Goal: Task Accomplishment & Management: Complete application form

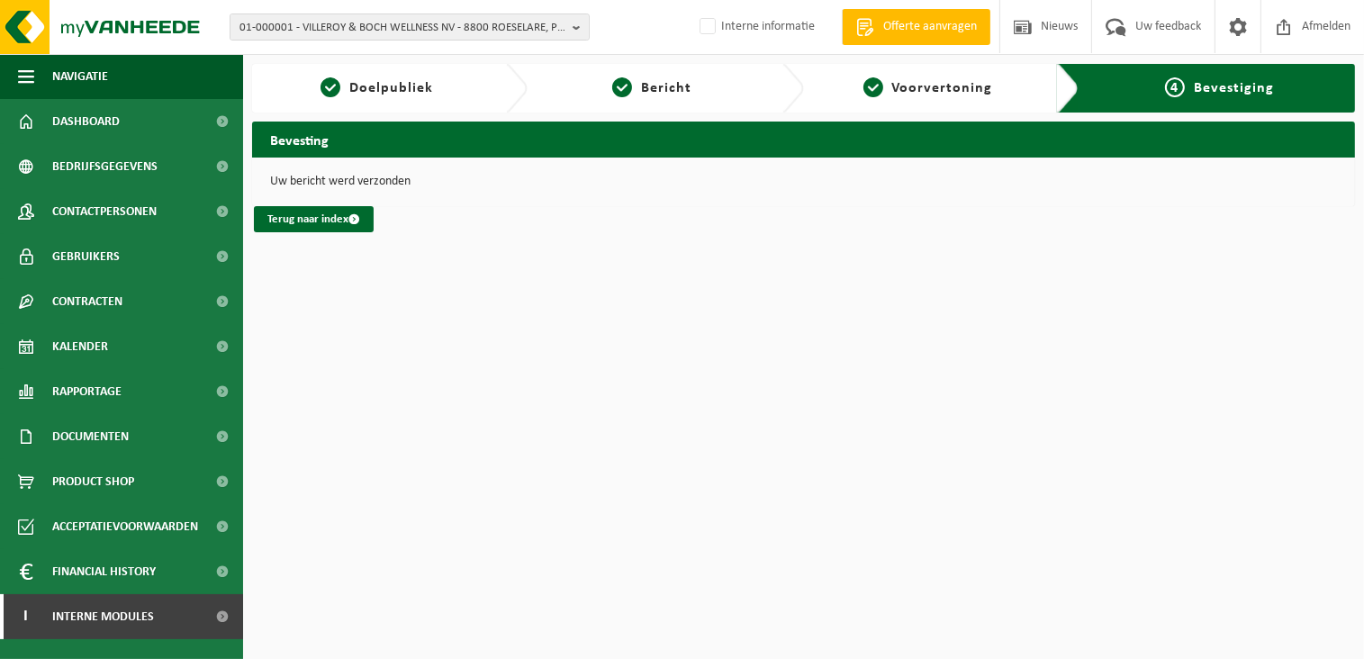
click at [565, 402] on html "01-000001 - VILLEROY & BOCH WELLNESS NV - 8800 ROESELARE, POPULIERSTRAAT 1 01-0…" at bounding box center [682, 329] width 1364 height 659
click at [119, 306] on span "Contracten" at bounding box center [87, 301] width 70 height 45
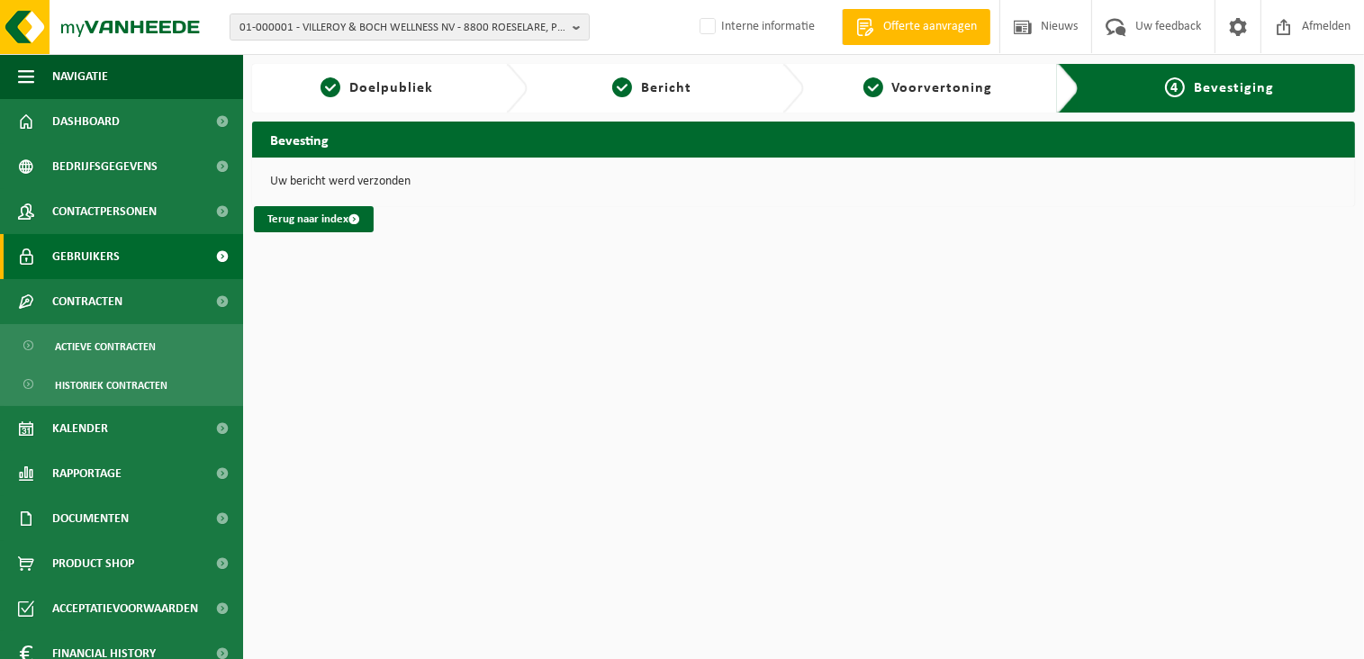
click at [134, 251] on link "Gebruikers" at bounding box center [121, 256] width 243 height 45
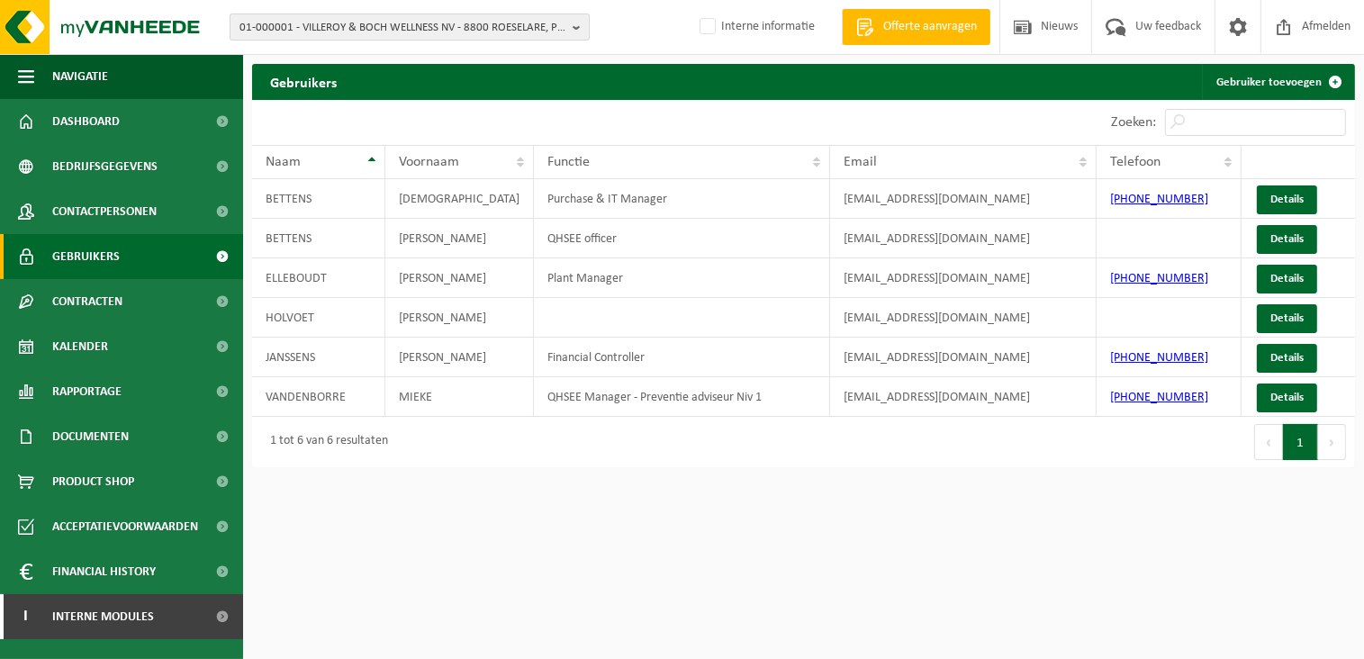
click at [345, 30] on span "01-000001 - VILLEROY & BOCH WELLNESS NV - 8800 ROESELARE, POPULIERSTRAAT 1" at bounding box center [403, 27] width 326 height 27
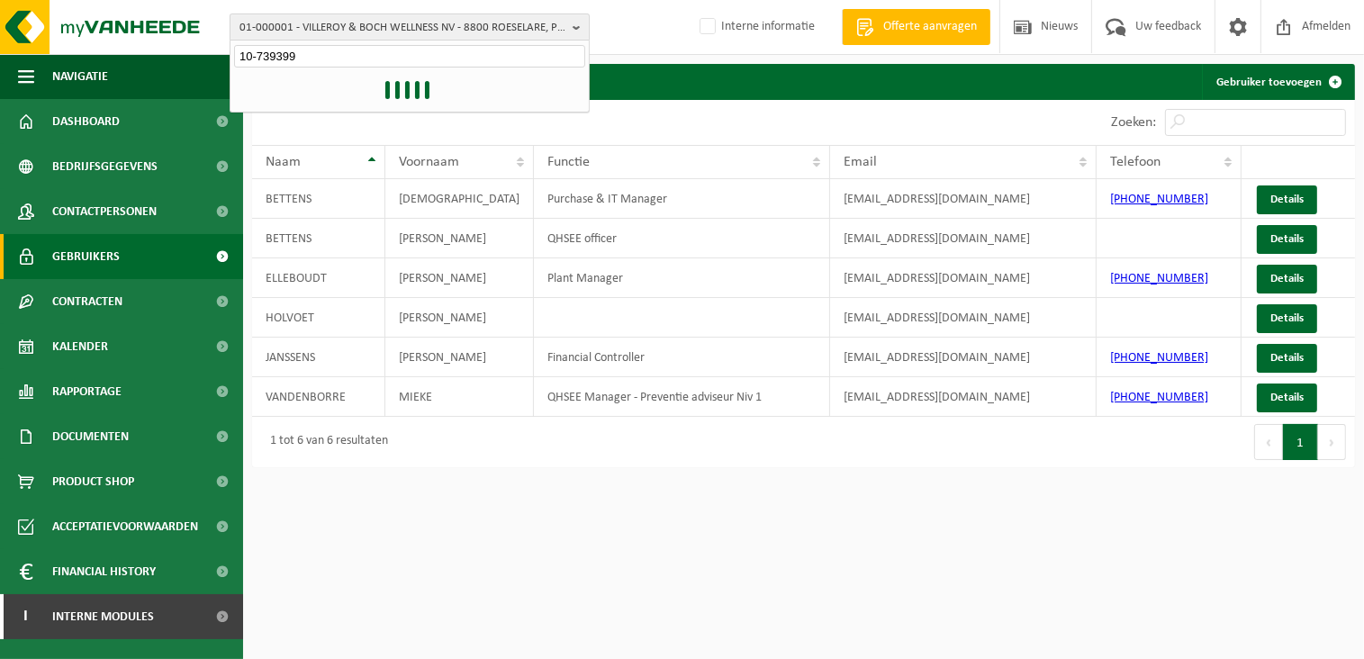
type input "10-739399"
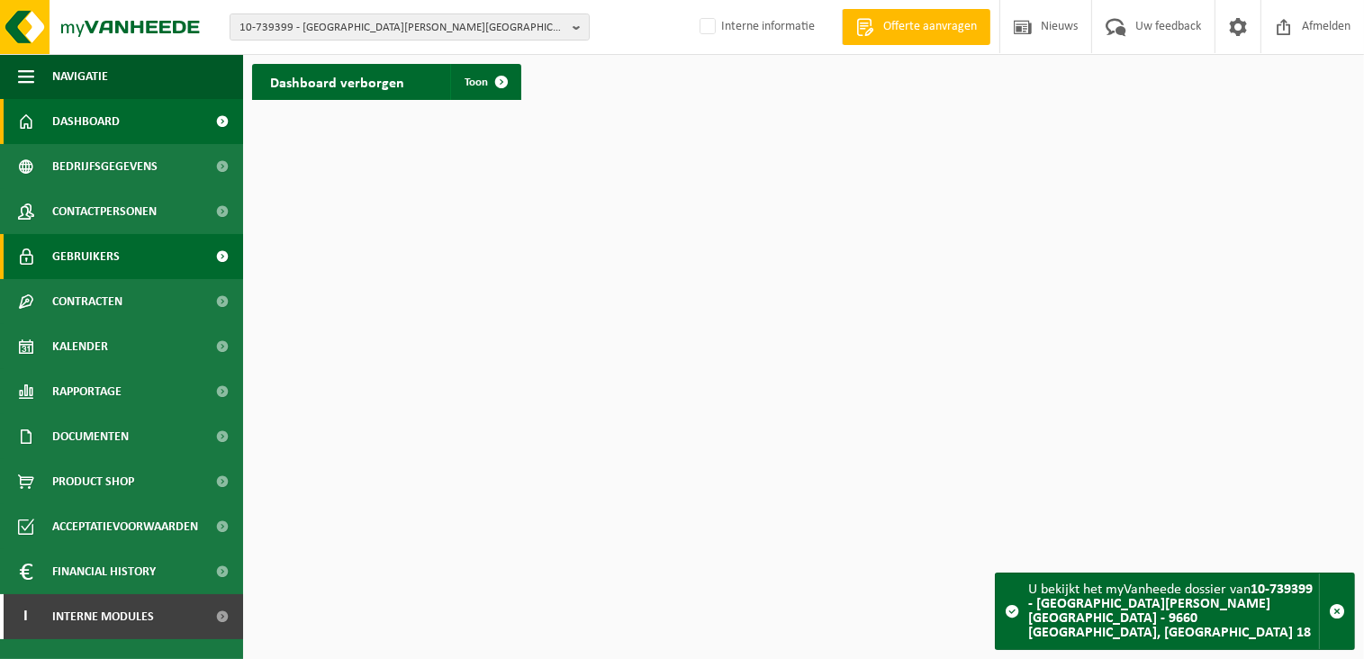
click at [86, 251] on span "Gebruikers" at bounding box center [86, 256] width 68 height 45
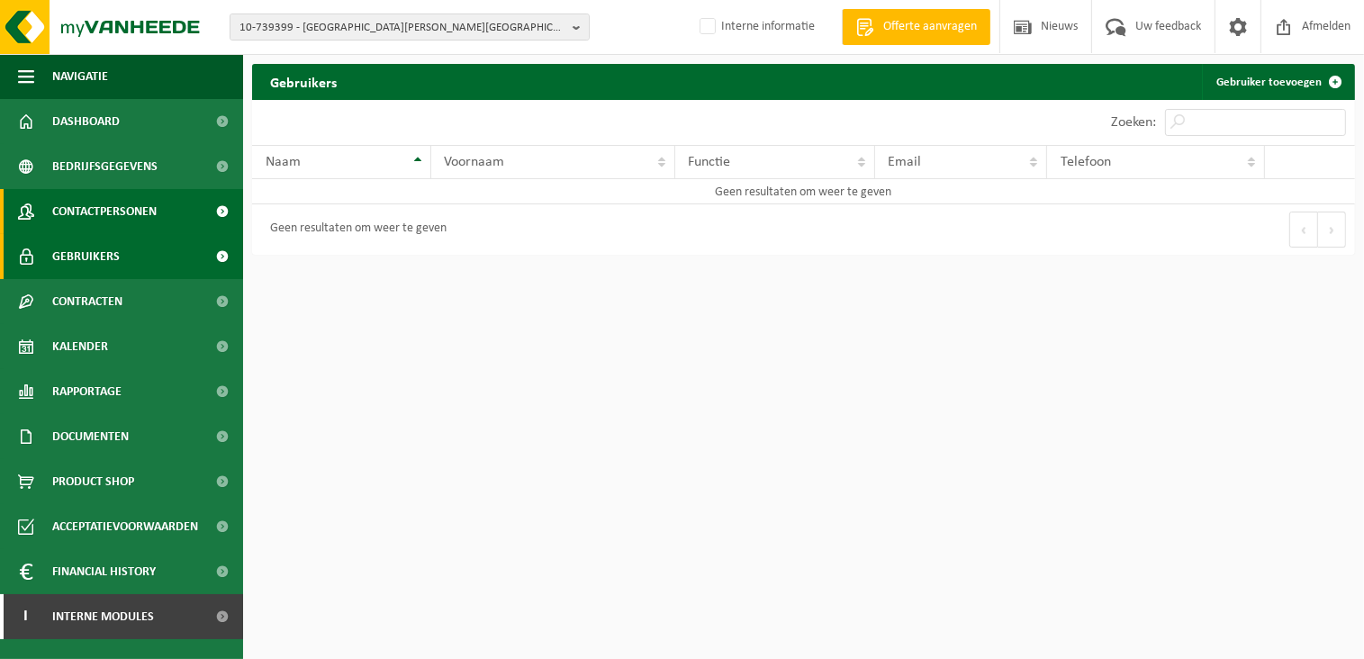
click at [94, 201] on span "Contactpersonen" at bounding box center [104, 211] width 104 height 45
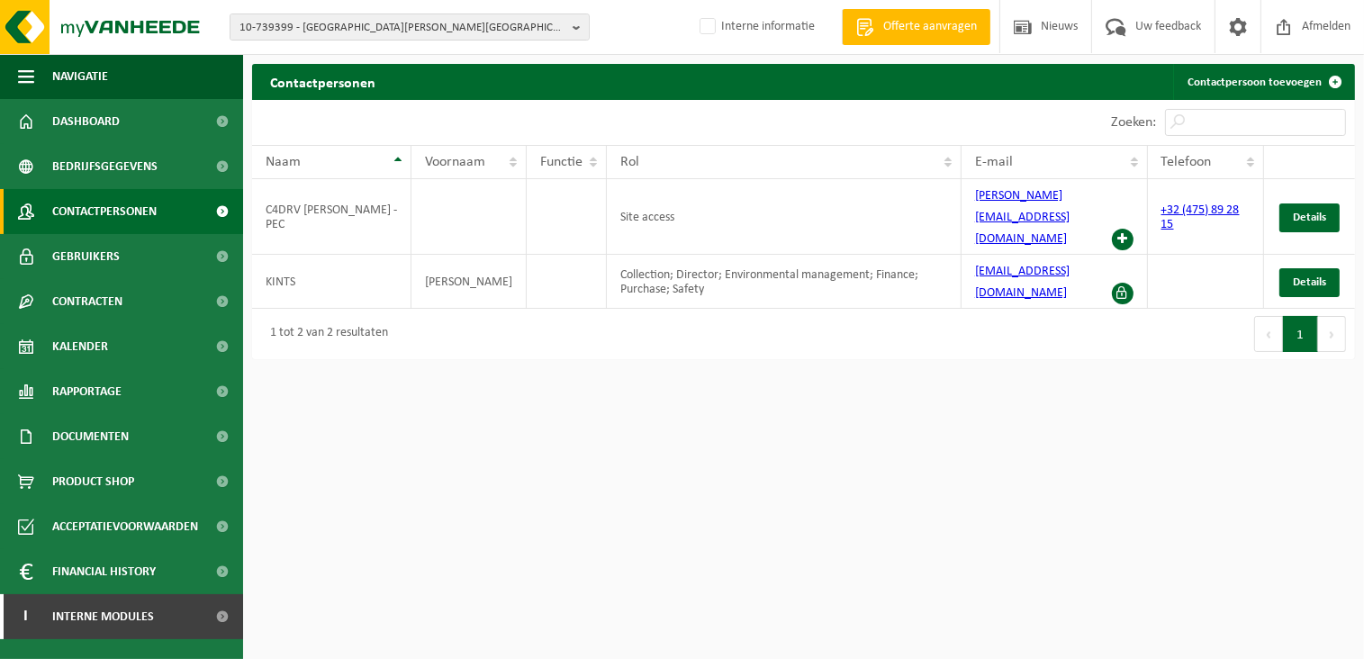
click at [917, 455] on html "10-739399 - [PERSON_NAME] - PECABO - 9660 EVERBEEK, PLANKKOUTER 18 10-739399 - …" at bounding box center [682, 329] width 1364 height 659
drag, startPoint x: 757, startPoint y: 380, endPoint x: 830, endPoint y: 464, distance: 111.1
click at [758, 380] on html "10-739399 - PEDRO CARREIN - PECABO - 9660 EVERBEEK, PLANKKOUTER 18 10-739399 - …" at bounding box center [682, 329] width 1364 height 659
click at [1273, 464] on html "10-739399 - PEDRO CARREIN - PECABO - 9660 EVERBEEK, PLANKKOUTER 18 10-739399 - …" at bounding box center [682, 329] width 1364 height 659
click at [294, 26] on span "10-739399 - PEDRO CARREIN - PECABO - 9660 EVERBEEK, PLANKKOUTER 18" at bounding box center [403, 27] width 326 height 27
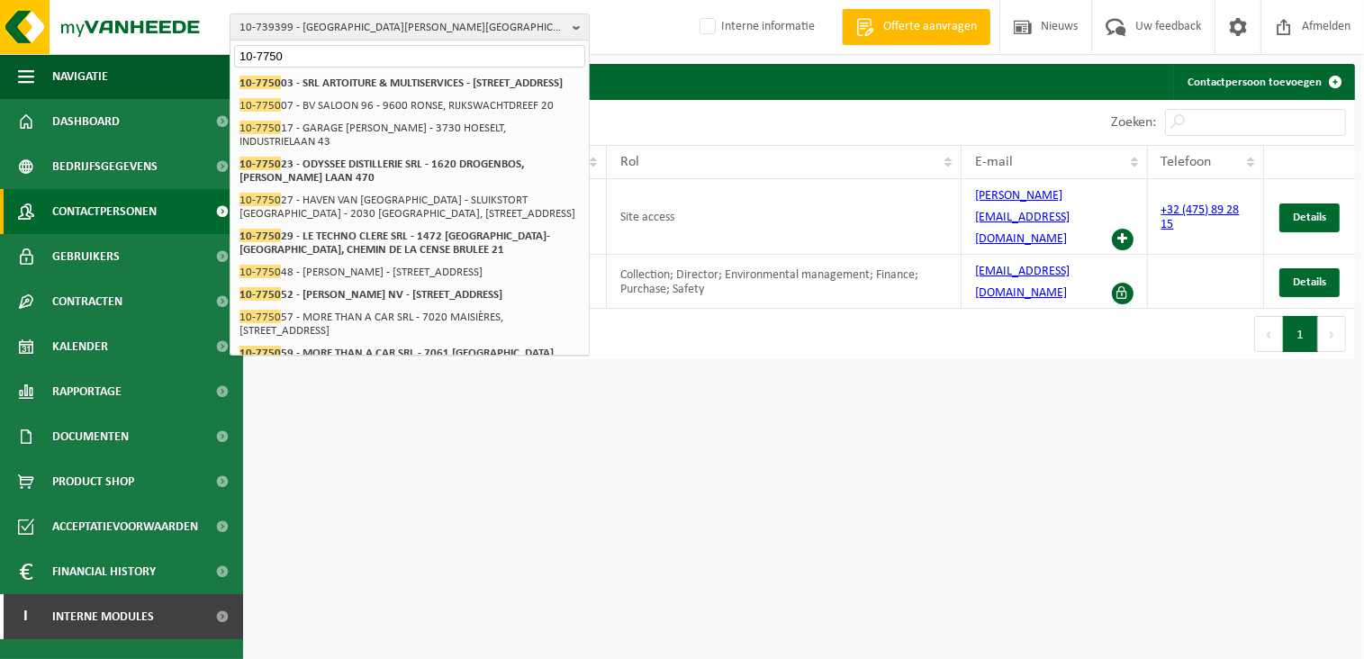
click at [302, 57] on input "10-7750" at bounding box center [409, 56] width 351 height 23
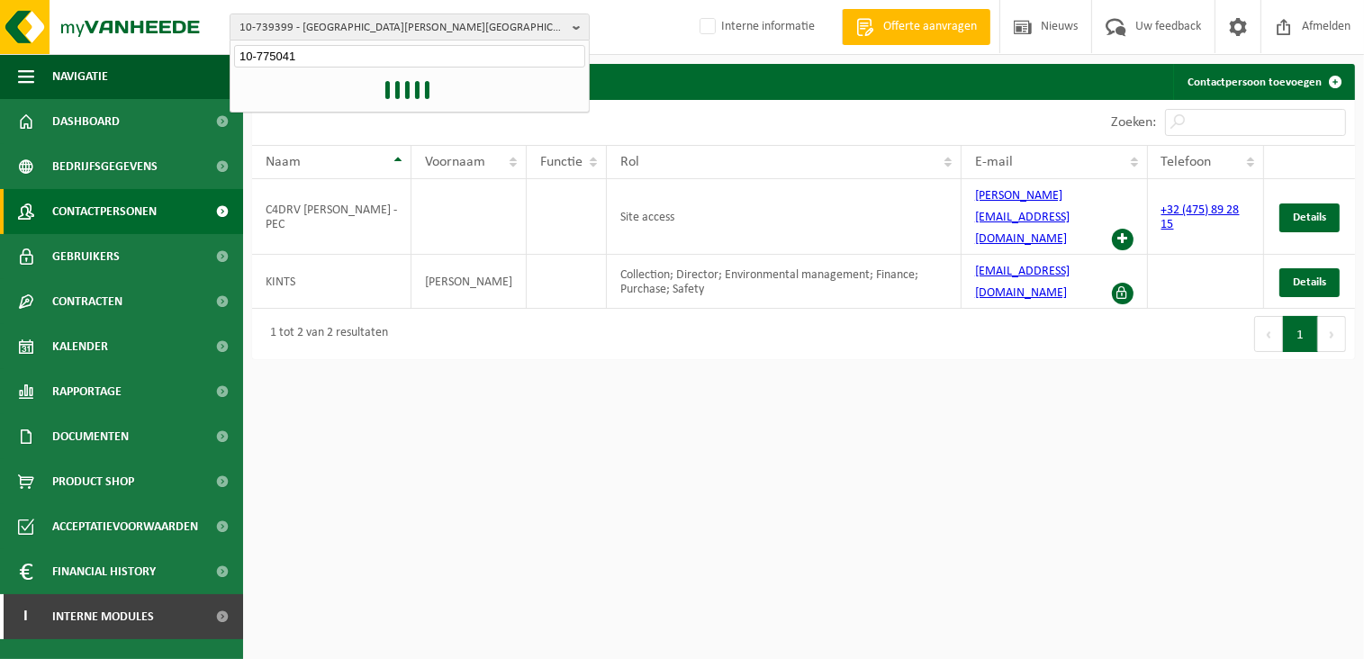
type input "10-775041"
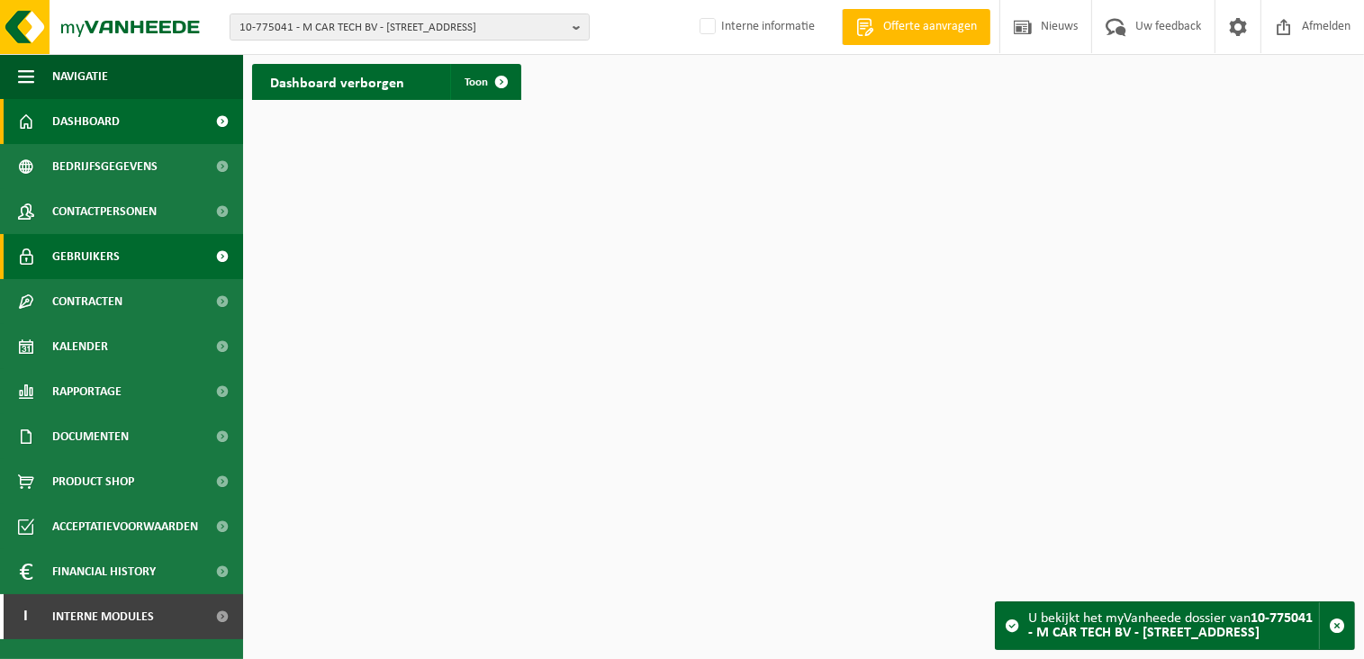
click at [115, 262] on span "Gebruikers" at bounding box center [86, 256] width 68 height 45
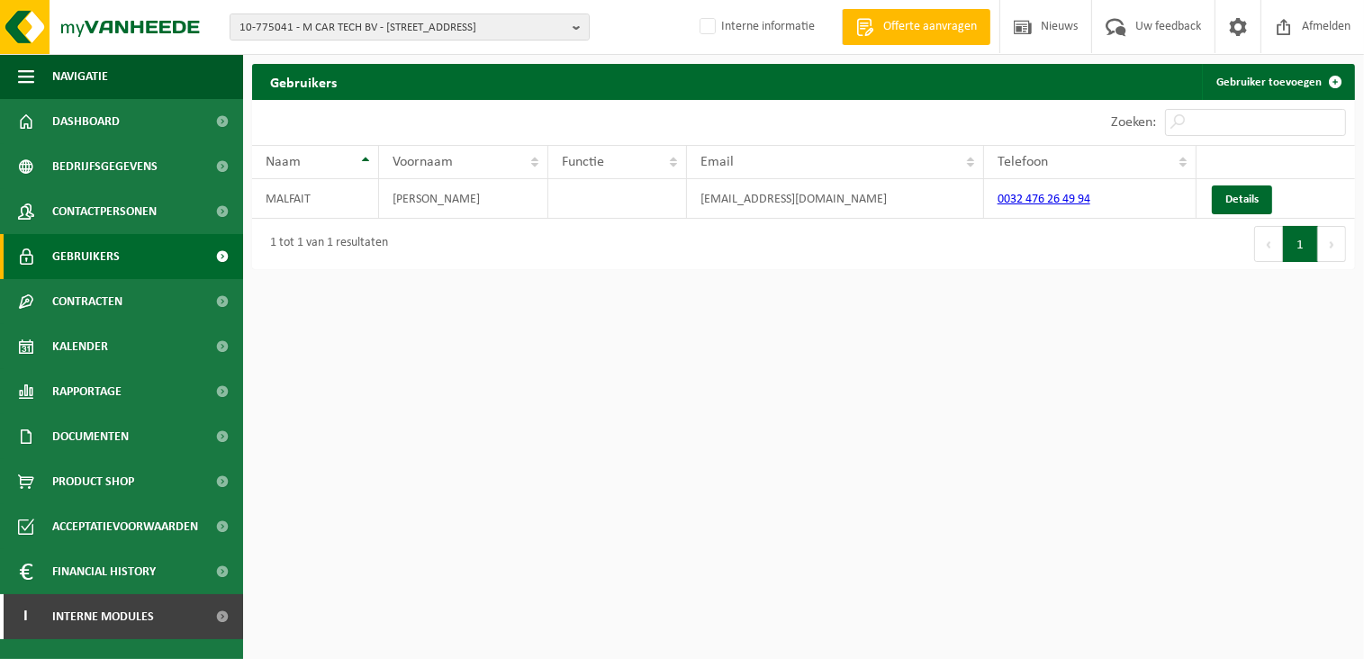
click at [811, 406] on html "10-775041 - M CAR TECH BV - 8800 ROESELARE, ARDOOISESTEENWEG 266 10-775041 - M …" at bounding box center [682, 329] width 1364 height 659
click at [938, 307] on html "10-775041 - M CAR TECH BV - 8800 ROESELARE, ARDOOISESTEENWEG 266 10-775041 - M …" at bounding box center [682, 329] width 1364 height 659
click at [1316, 77] on link "Gebruiker toevoegen" at bounding box center [1277, 82] width 151 height 36
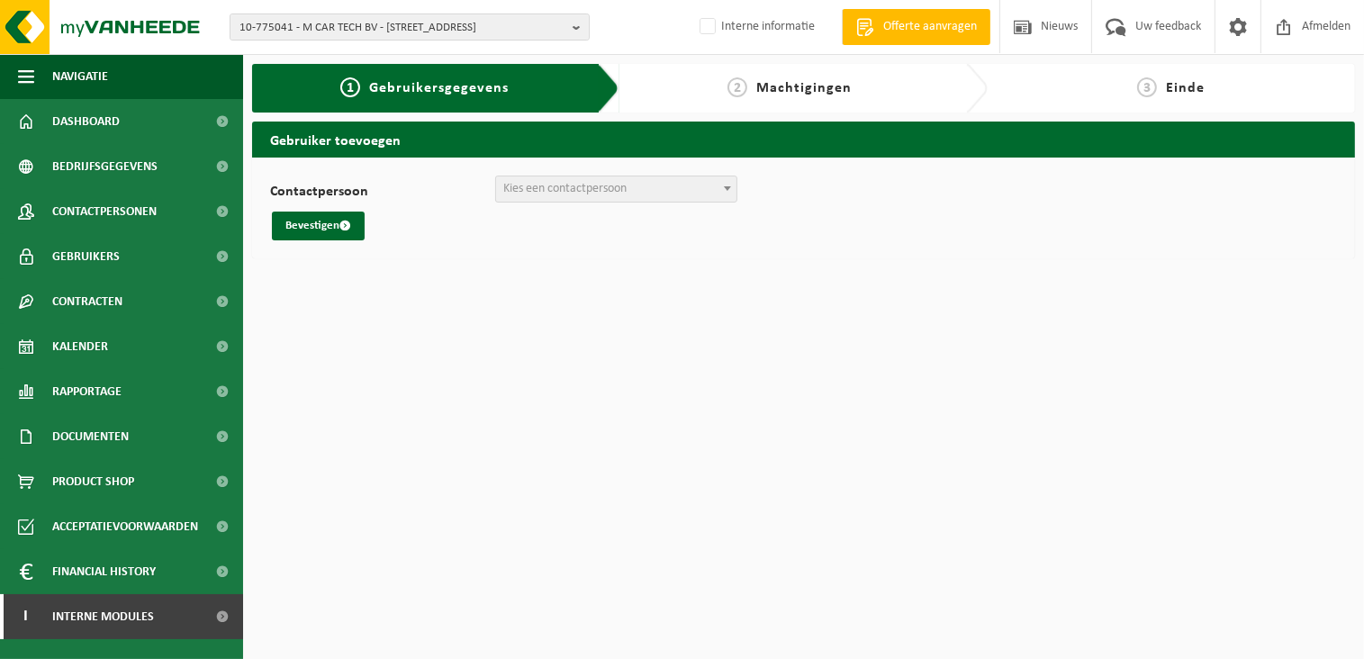
click at [584, 194] on span "Kies een contactpersoon" at bounding box center [564, 189] width 123 height 14
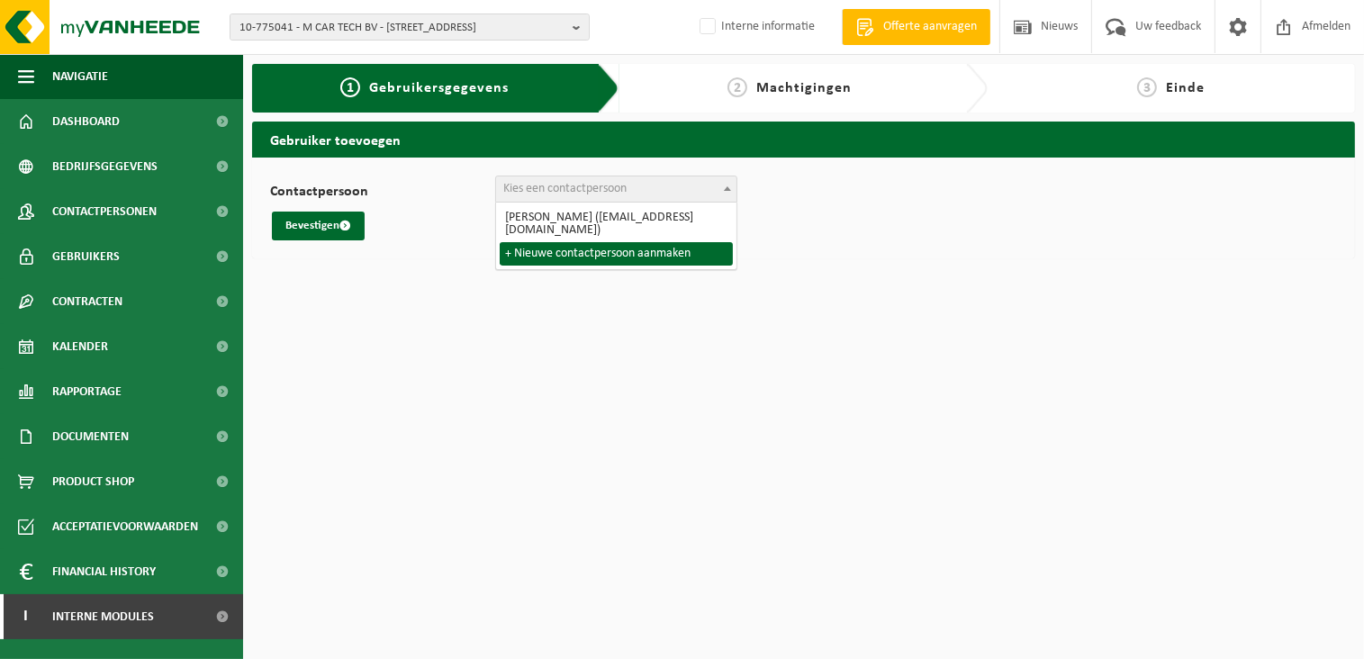
select select "0"
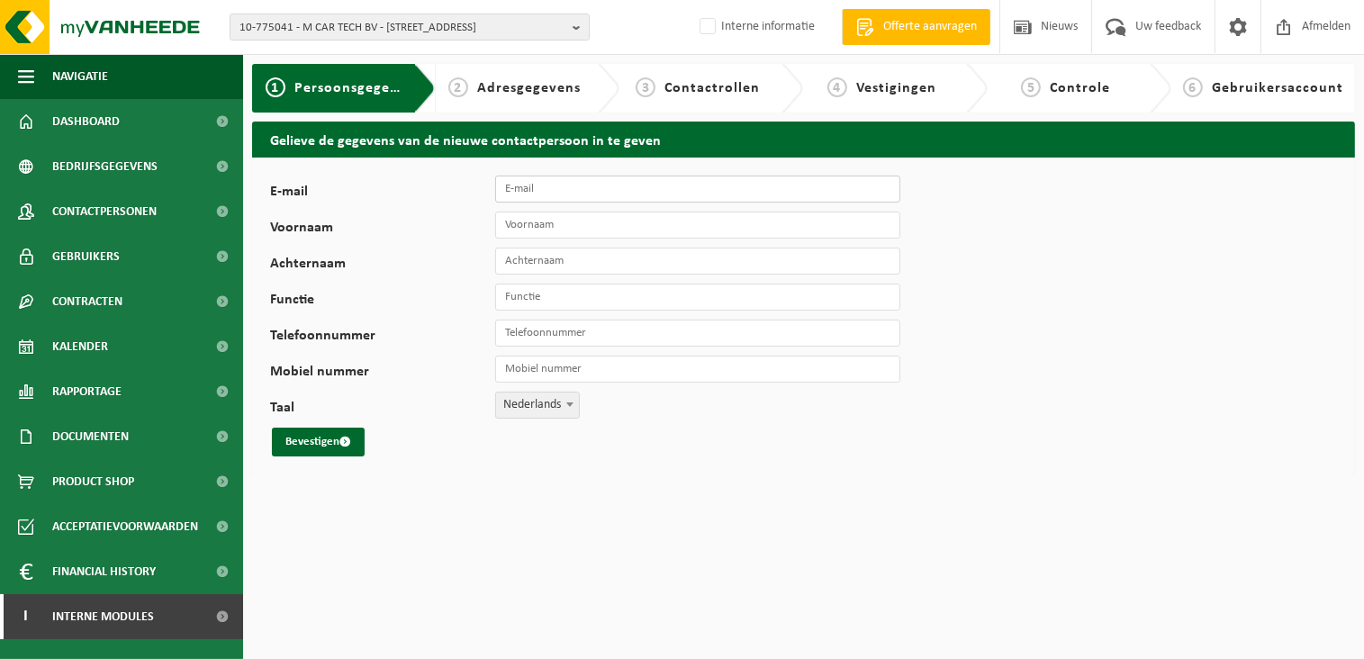
click at [546, 190] on input "E-mail" at bounding box center [697, 189] width 405 height 27
click at [532, 187] on input "E-mail" at bounding box center [697, 189] width 405 height 27
paste input "[EMAIL_ADDRESS][DOMAIN_NAME]"
type input "[EMAIL_ADDRESS][DOMAIN_NAME]"
click at [522, 238] on input "Voornaam" at bounding box center [697, 225] width 405 height 27
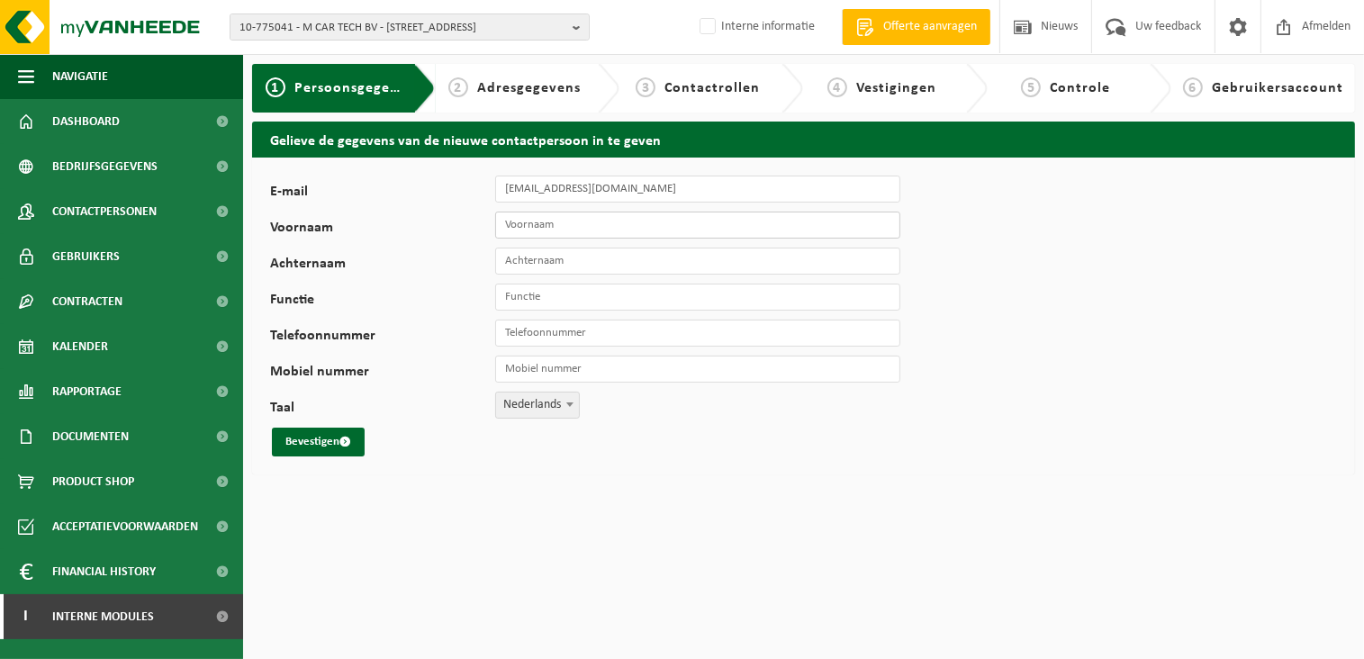
click at [512, 219] on input "Voornaam" at bounding box center [697, 225] width 405 height 27
type input "[PERSON_NAME]"
type input "Malfait"
type input "collection"
click at [317, 444] on button "Bevestigen" at bounding box center [318, 442] width 93 height 29
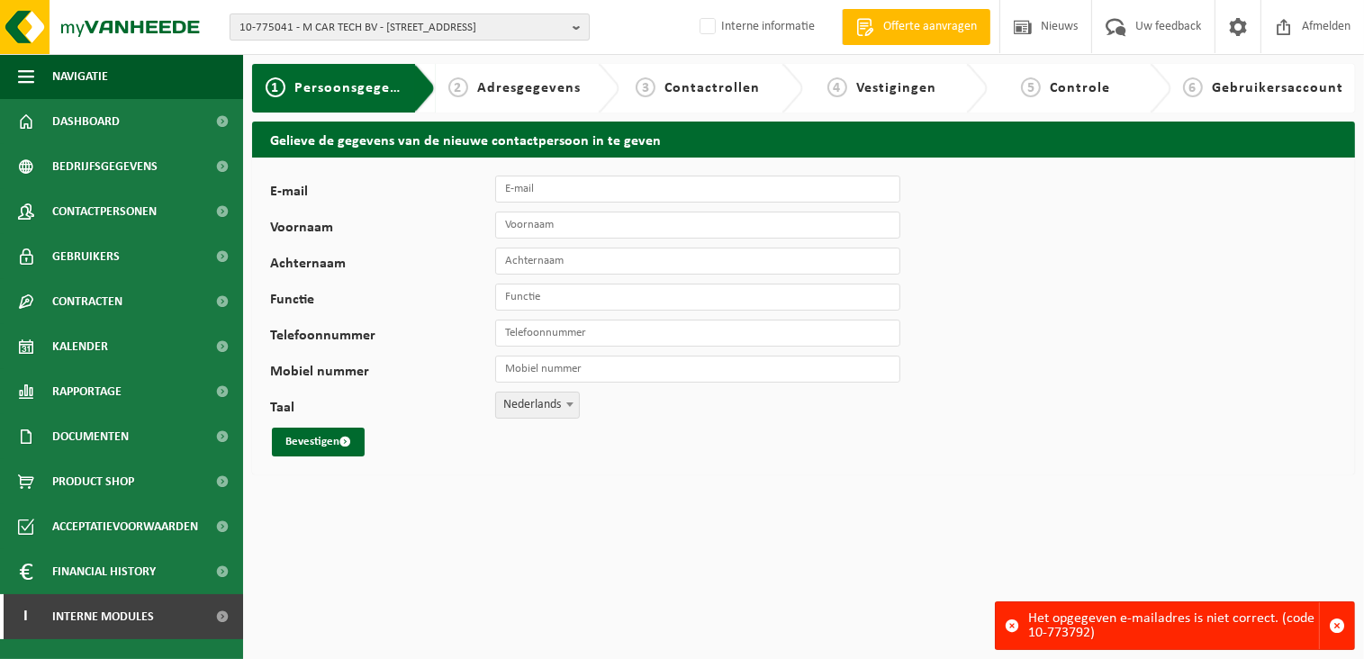
click at [482, 28] on span "10-775041 - M CAR TECH BV - [STREET_ADDRESS]" at bounding box center [403, 27] width 326 height 27
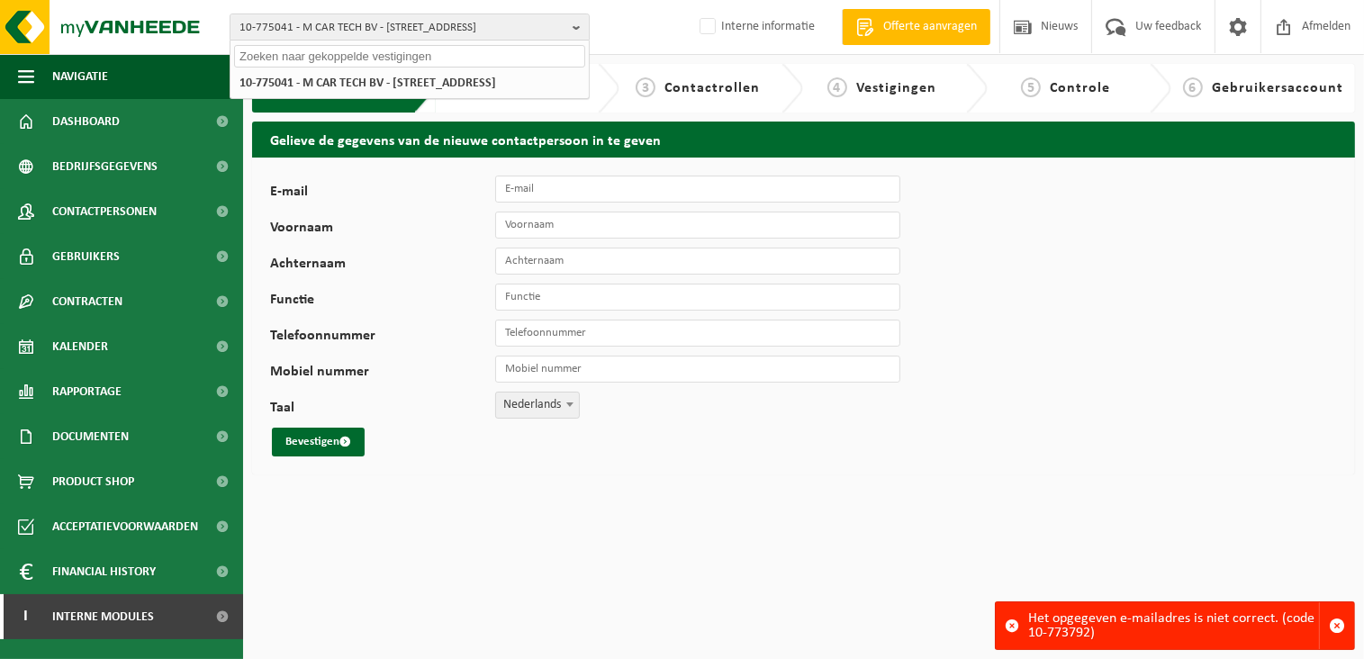
click at [975, 405] on div "E-mail Voornaam Achternaam Functie Telefoonnummer Mobiel nummer Taal Nederlands…" at bounding box center [803, 316] width 1103 height 317
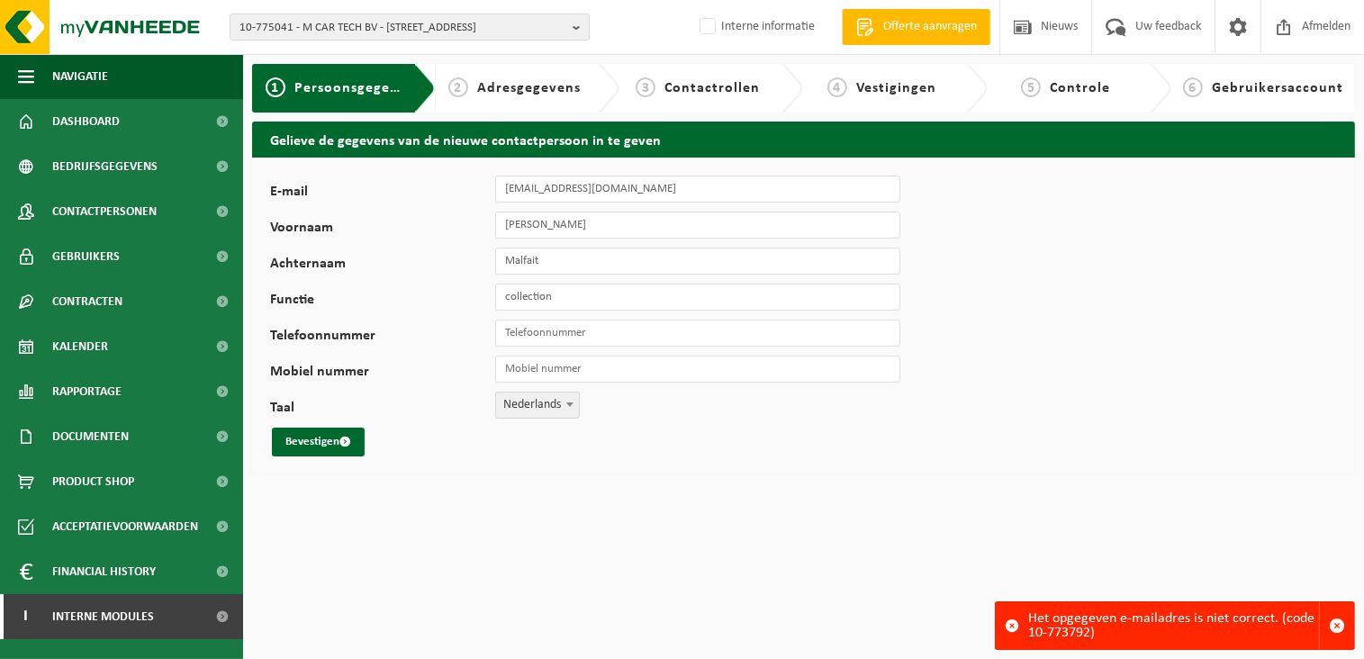
click at [512, 532] on html "10-775041 - M CAR TECH BV - 8800 ROESELARE, ARDOOISESTEENWEG 266 10-775041 - M …" at bounding box center [682, 329] width 1364 height 659
